Goal: Navigation & Orientation: Find specific page/section

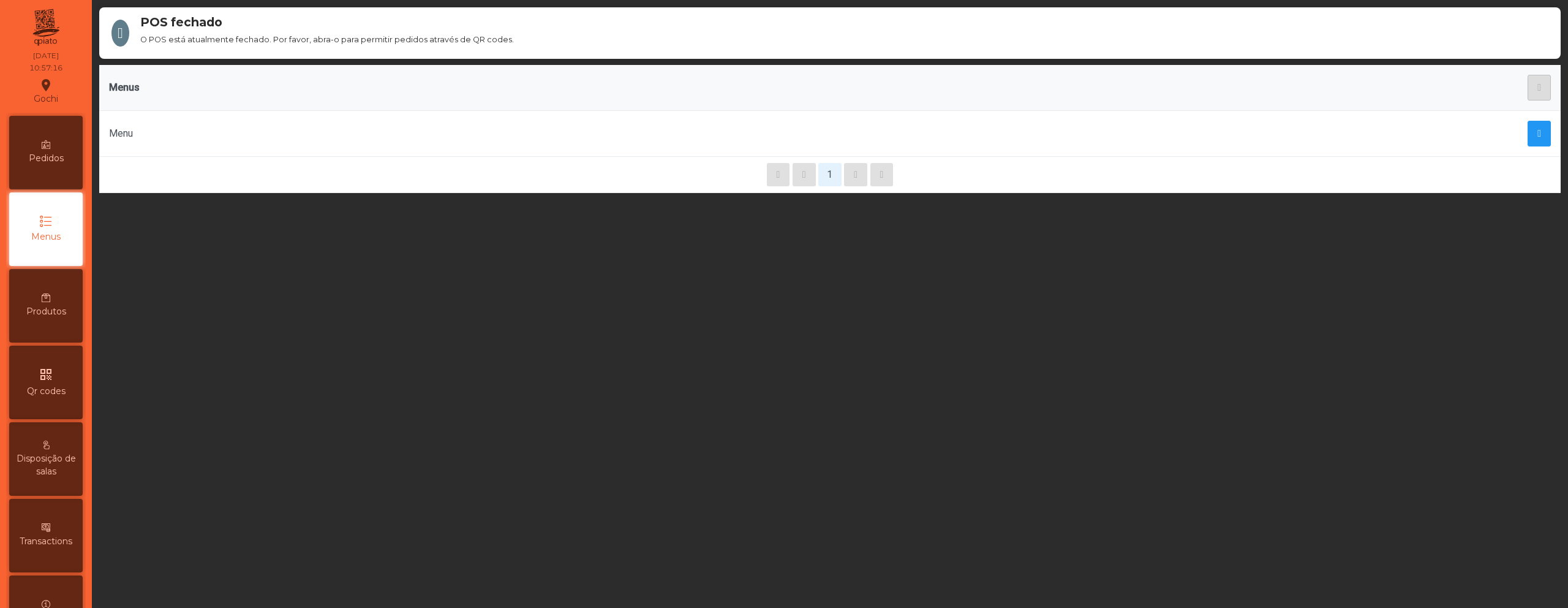
click at [68, 303] on div "Produtos" at bounding box center [46, 306] width 74 height 74
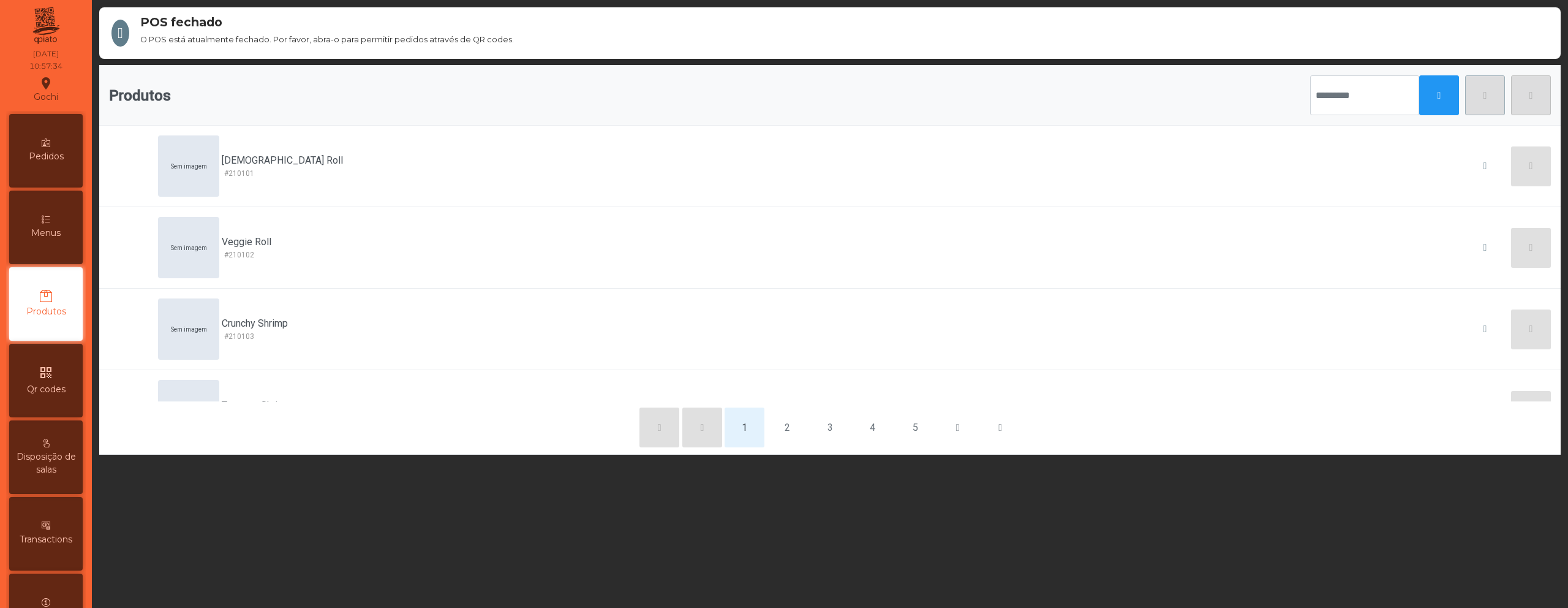
click at [76, 240] on div "Menus" at bounding box center [46, 227] width 74 height 74
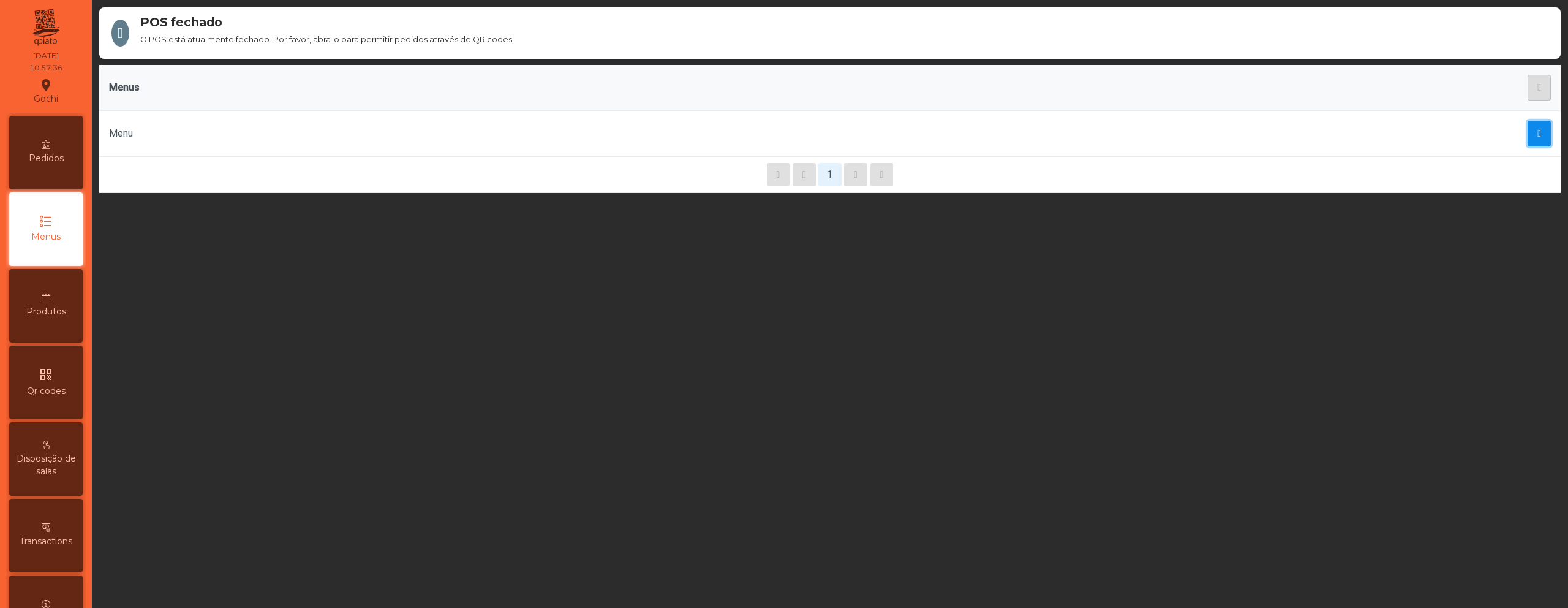
click at [1537, 137] on span "button" at bounding box center [1539, 133] width 4 height 10
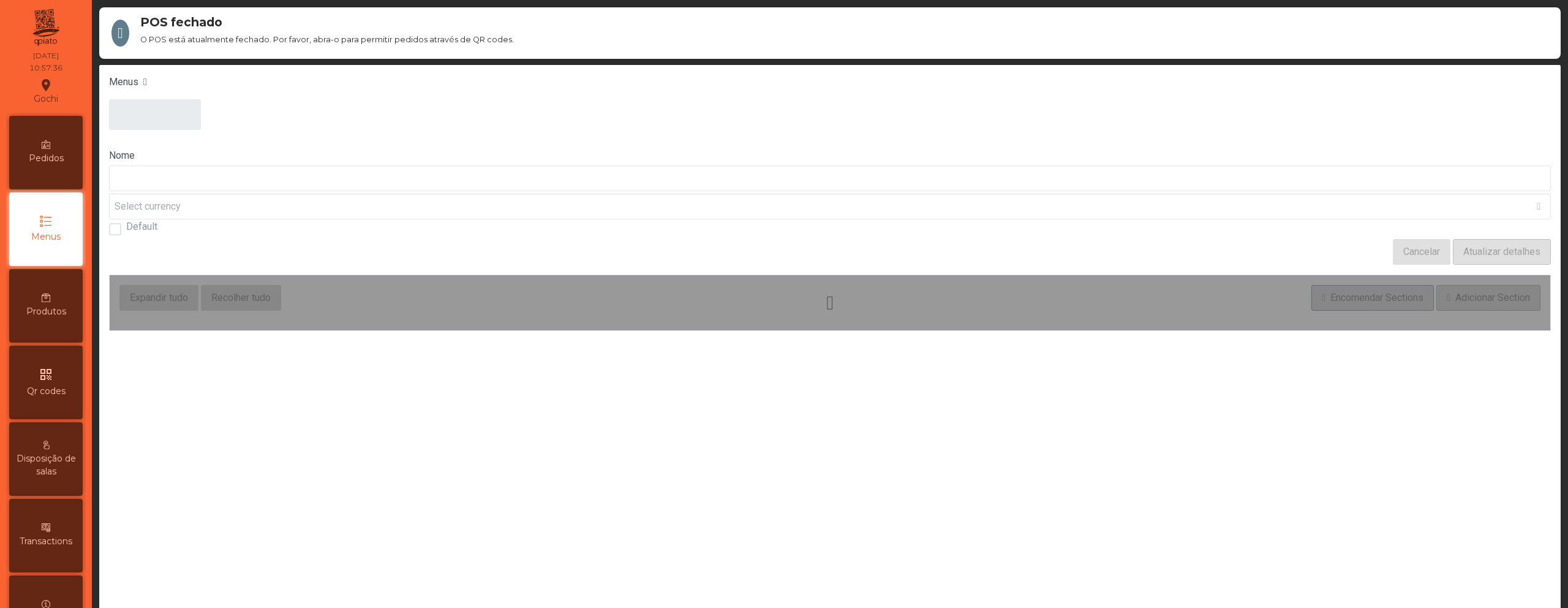
type input "****"
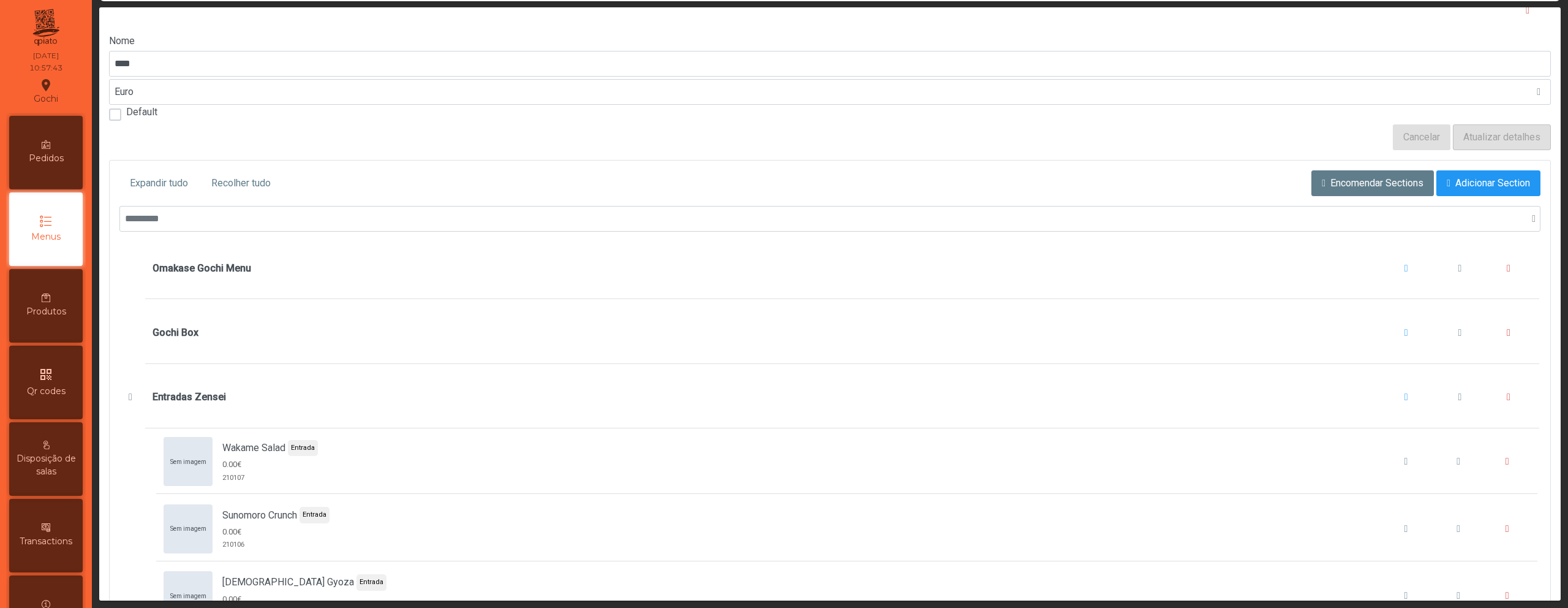
scroll to position [54, 0]
click at [130, 399] on span "Entradas Zensei" at bounding box center [131, 397] width 13 height 10
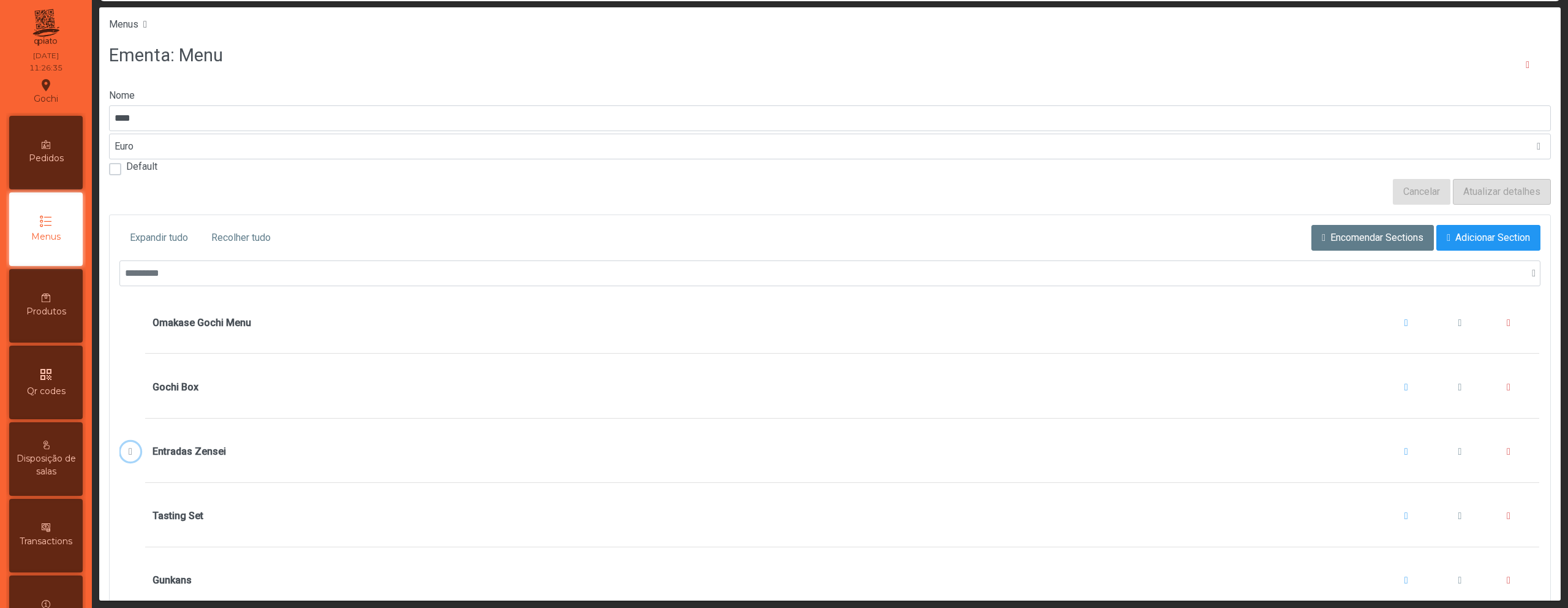
scroll to position [57, 0]
click at [63, 290] on div "Produtos" at bounding box center [46, 306] width 74 height 74
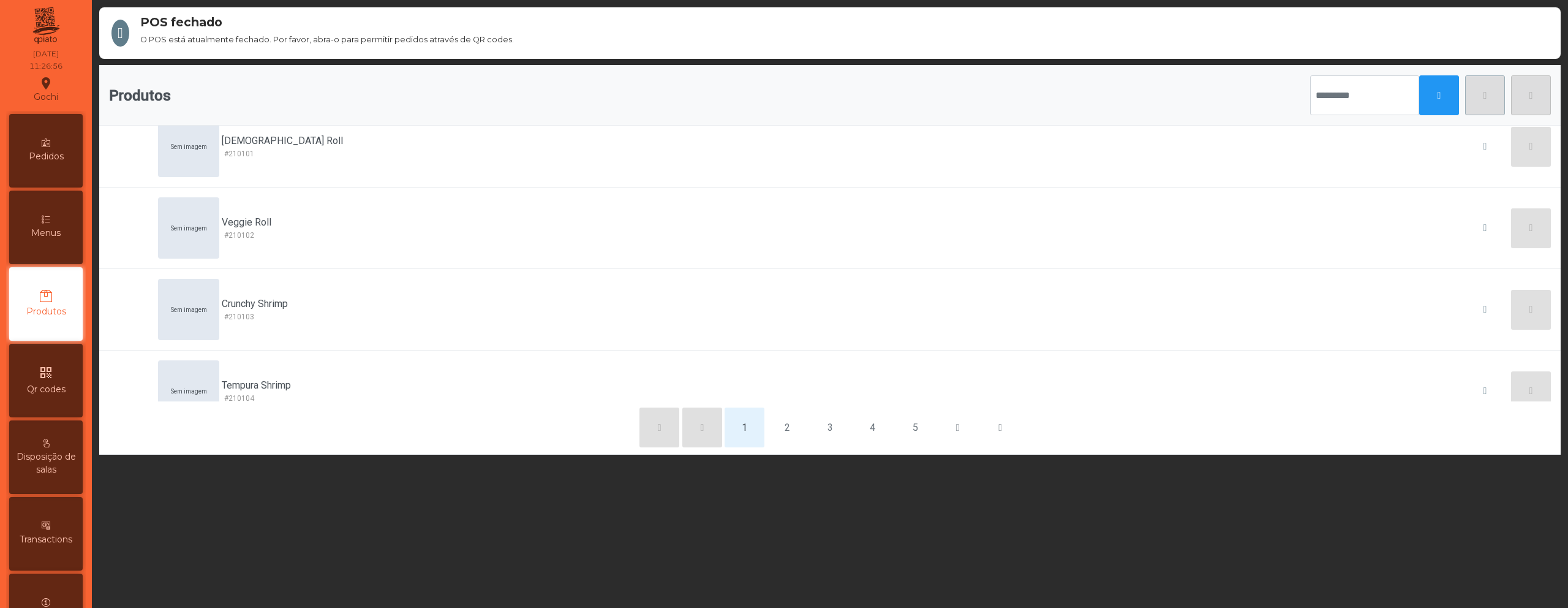
scroll to position [20, 0]
click at [784, 429] on button "2" at bounding box center [787, 427] width 40 height 40
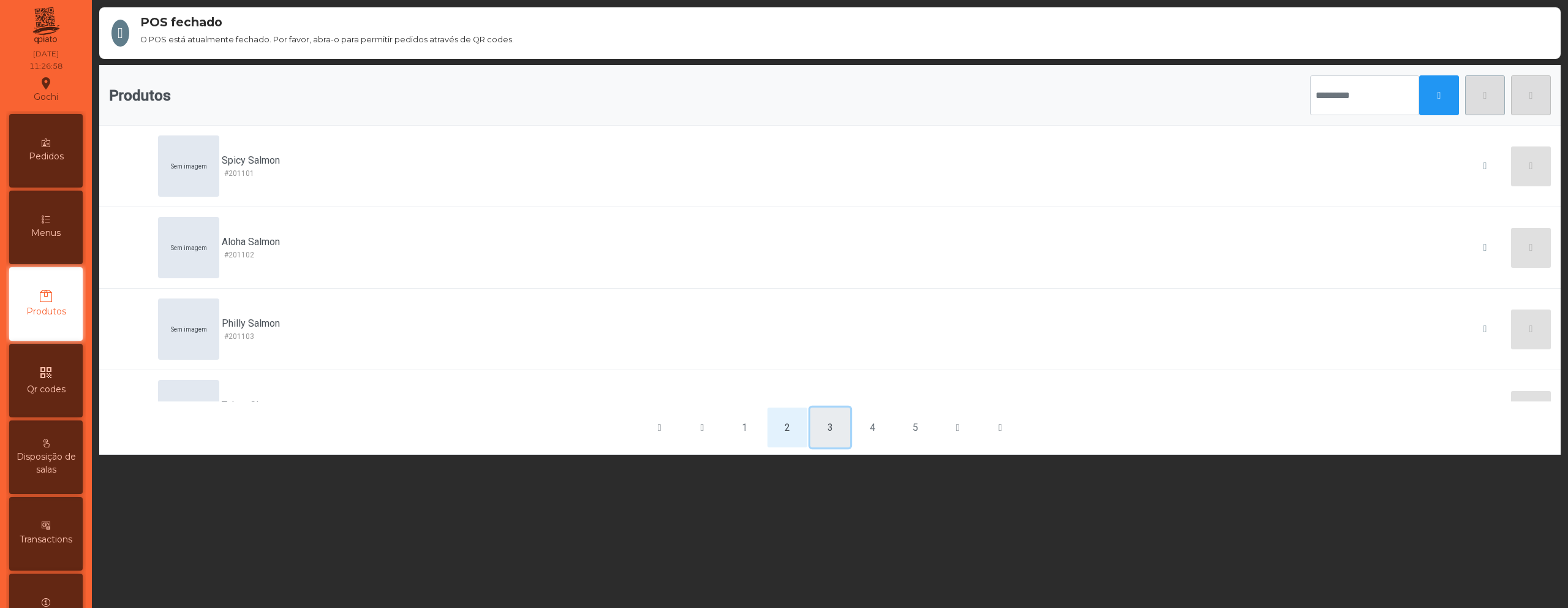
click at [813, 427] on button "3" at bounding box center [830, 427] width 40 height 40
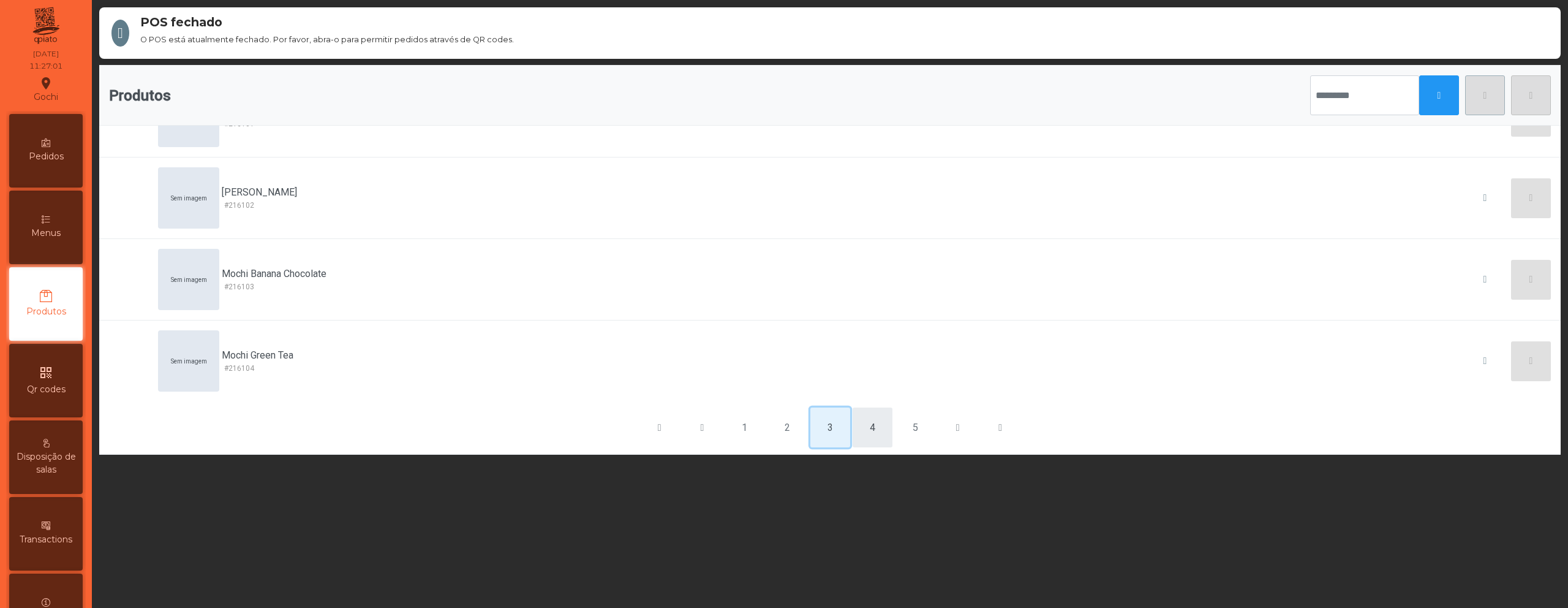
scroll to position [540, 0]
click at [880, 431] on button "4" at bounding box center [872, 427] width 40 height 40
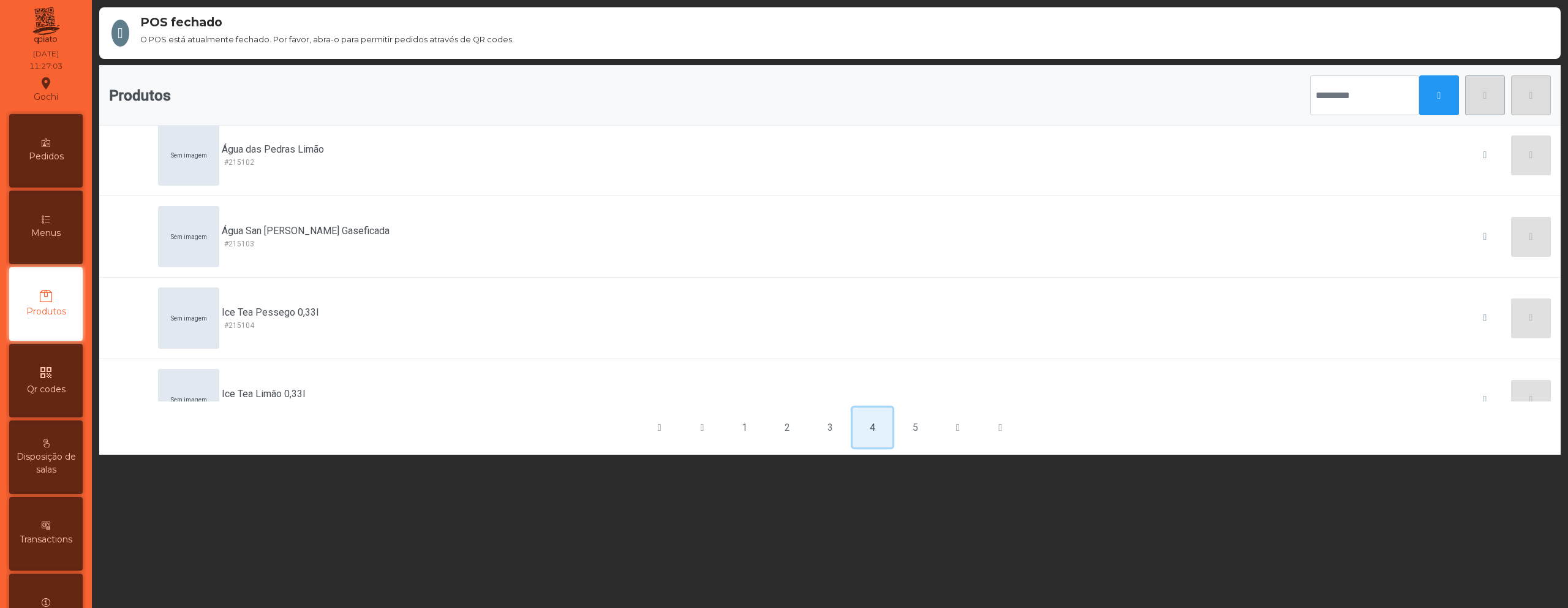
scroll to position [0, 0]
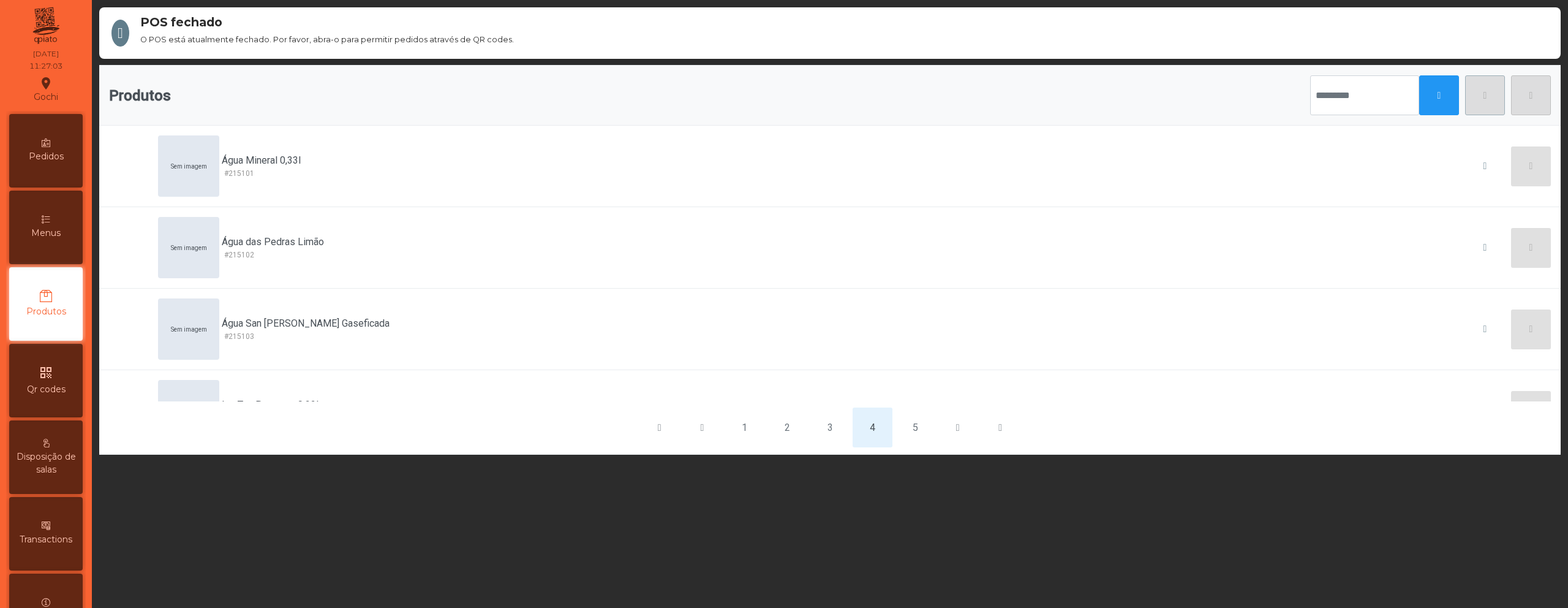
click at [928, 451] on div "1 2 3 4 5" at bounding box center [830, 428] width 1462 height 53
click at [915, 442] on button "5" at bounding box center [915, 427] width 40 height 40
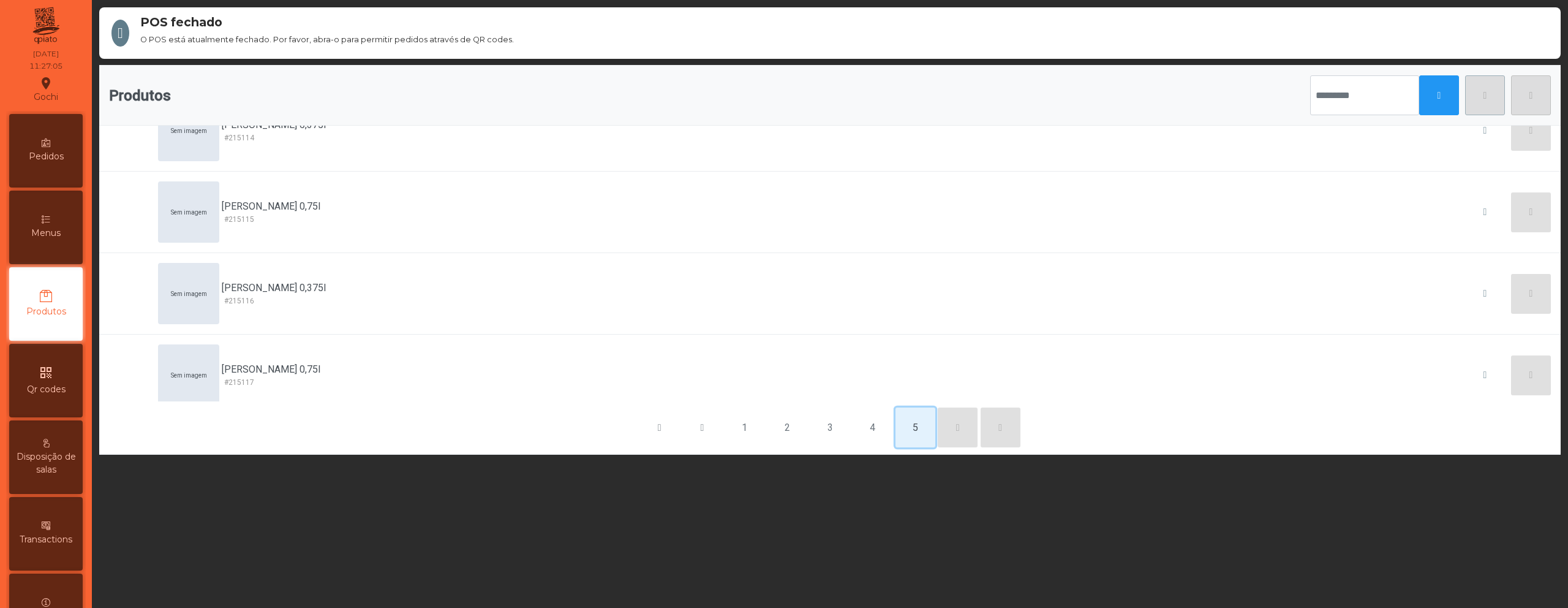
scroll to position [295, 0]
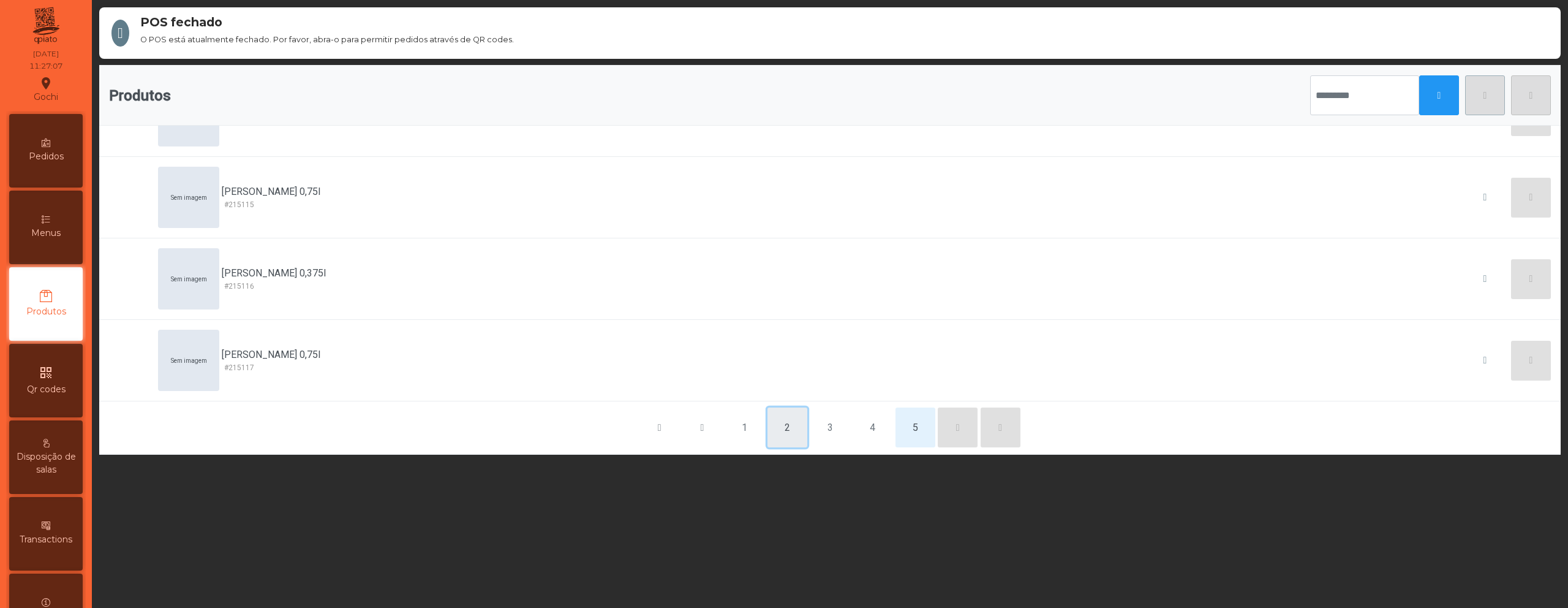
click at [790, 440] on button "2" at bounding box center [787, 427] width 40 height 40
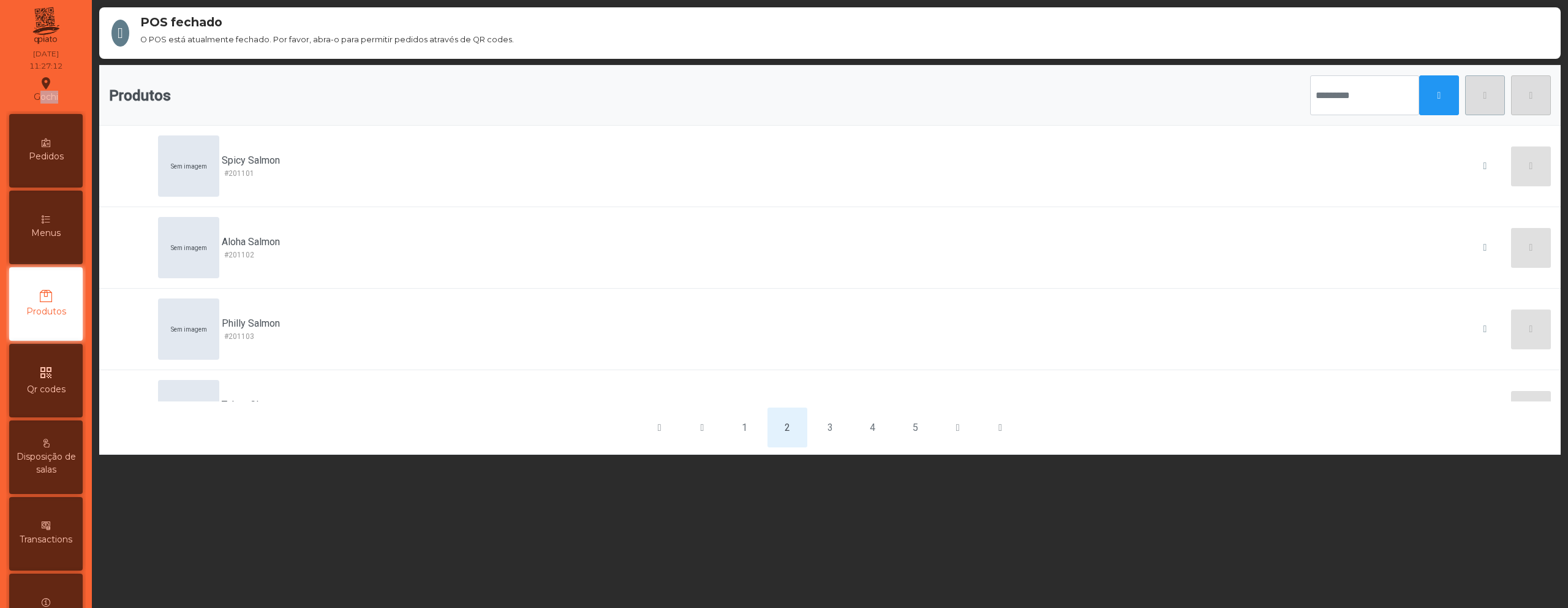
drag, startPoint x: 68, startPoint y: 100, endPoint x: 40, endPoint y: 77, distance: 36.2
click at [40, 77] on div "[GEOGRAPHIC_DATA] location_on [DATE] 11:27:12" at bounding box center [46, 79] width 72 height 64
click at [61, 231] on span "Menus" at bounding box center [46, 234] width 29 height 13
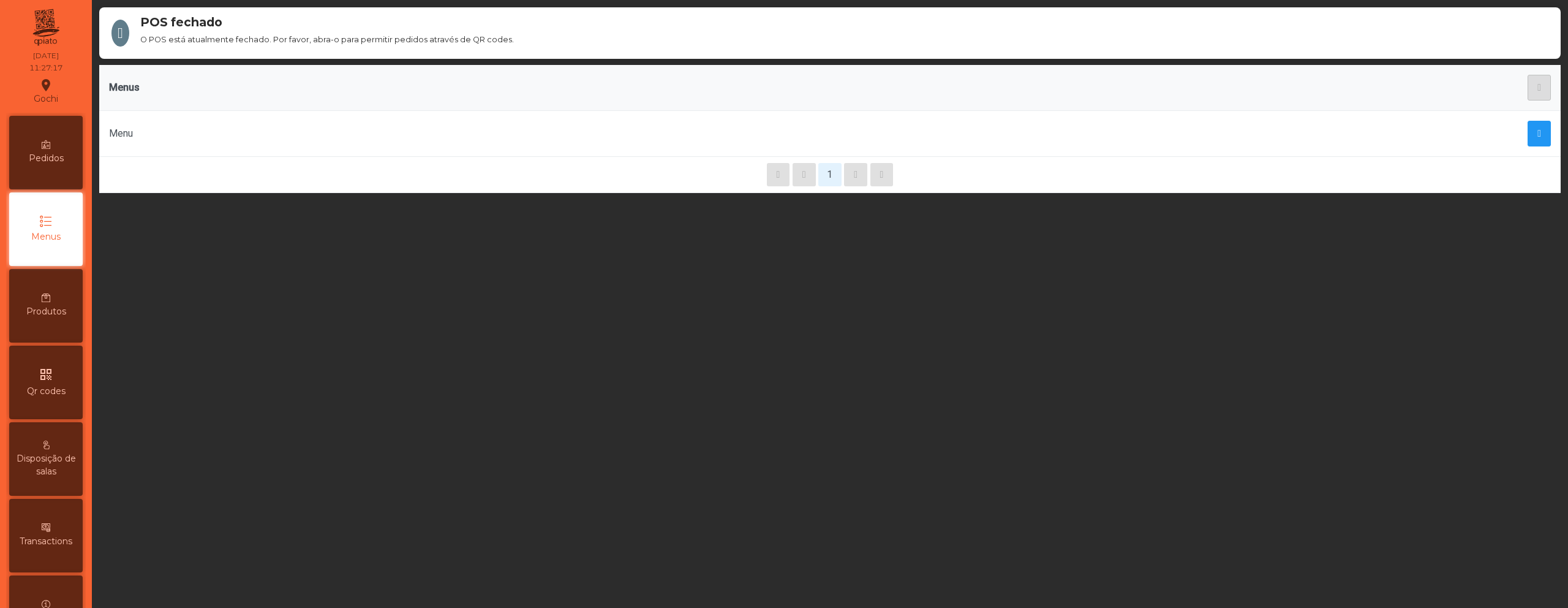
click at [74, 305] on div "Produtos" at bounding box center [46, 306] width 74 height 74
